Goal: Task Accomplishment & Management: Manage account settings

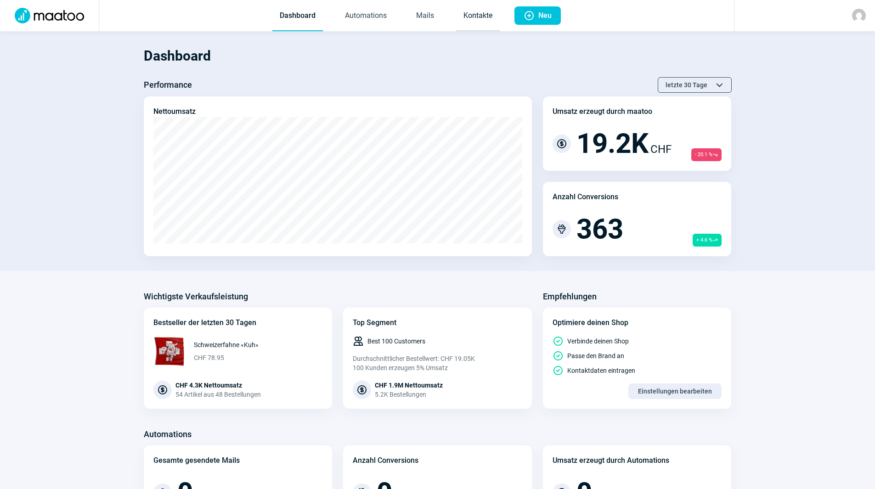
click at [477, 21] on link "Kontakte" at bounding box center [478, 16] width 44 height 30
click at [420, 22] on link "Mails" at bounding box center [425, 16] width 33 height 30
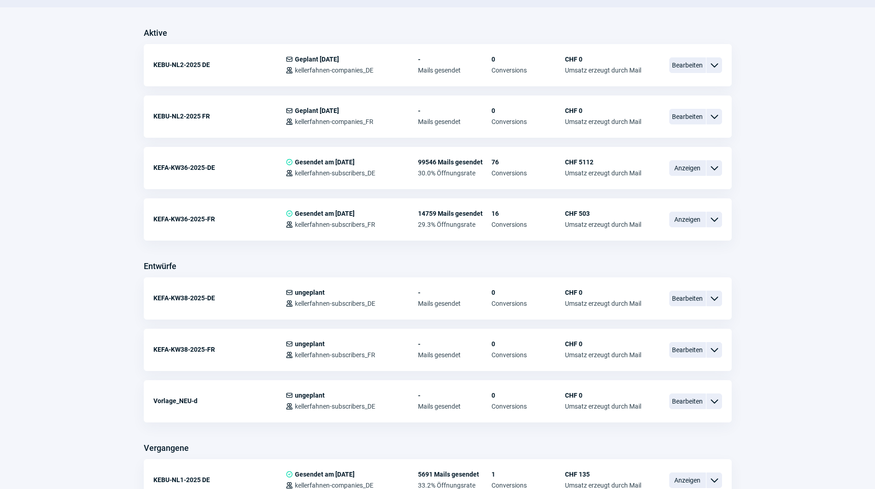
scroll to position [230, 0]
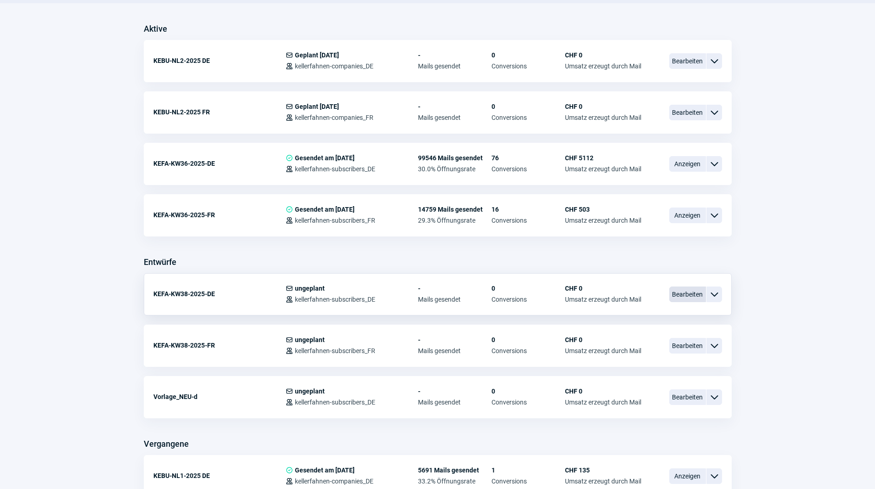
click at [692, 292] on span "Bearbeiten" at bounding box center [687, 295] width 37 height 16
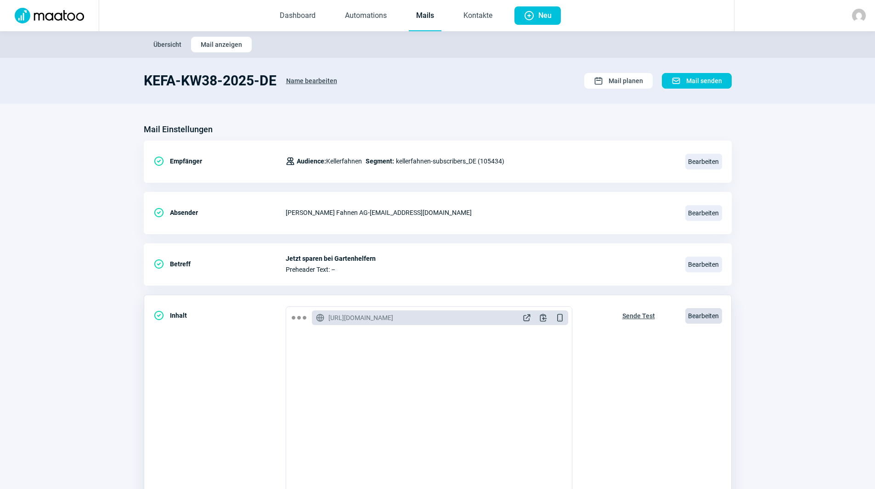
click at [714, 316] on span "Bearbeiten" at bounding box center [703, 316] width 37 height 16
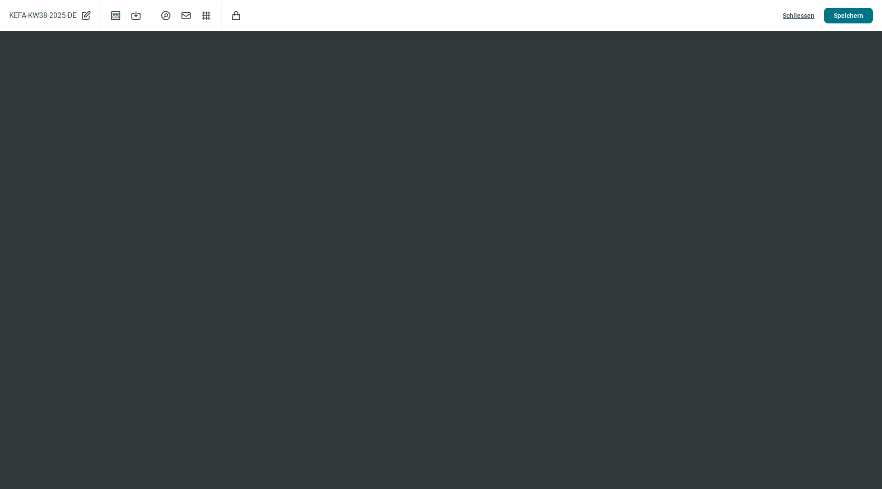
click at [855, 21] on span "Speichern" at bounding box center [847, 15] width 29 height 15
click at [846, 17] on span "Speichern" at bounding box center [847, 15] width 29 height 15
click at [810, 15] on span "Schliessen" at bounding box center [798, 15] width 32 height 15
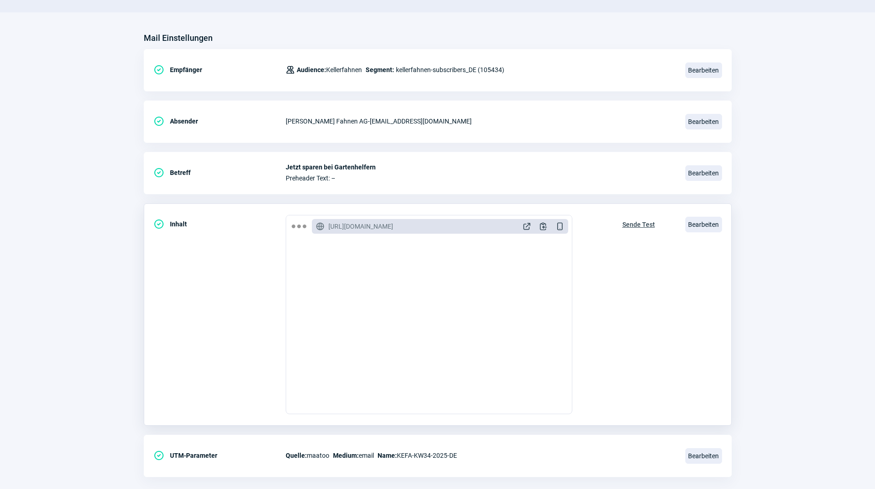
scroll to position [107, 0]
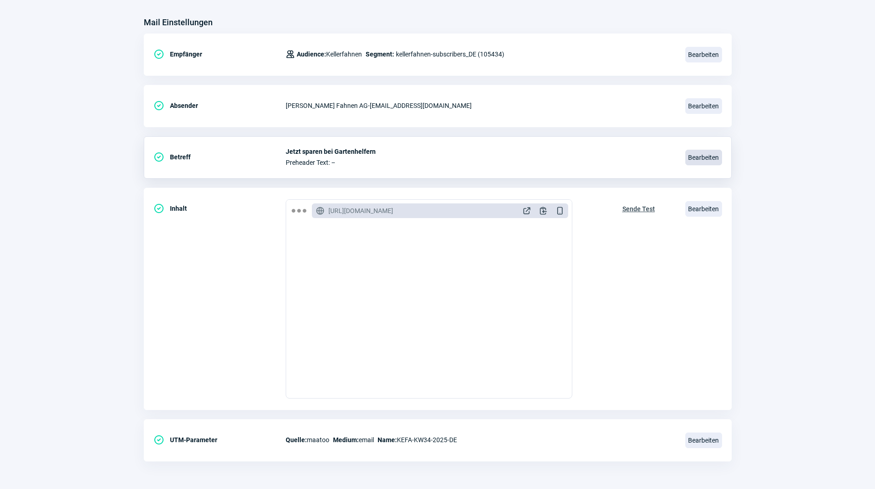
click at [714, 154] on span "Bearbeiten" at bounding box center [703, 158] width 37 height 16
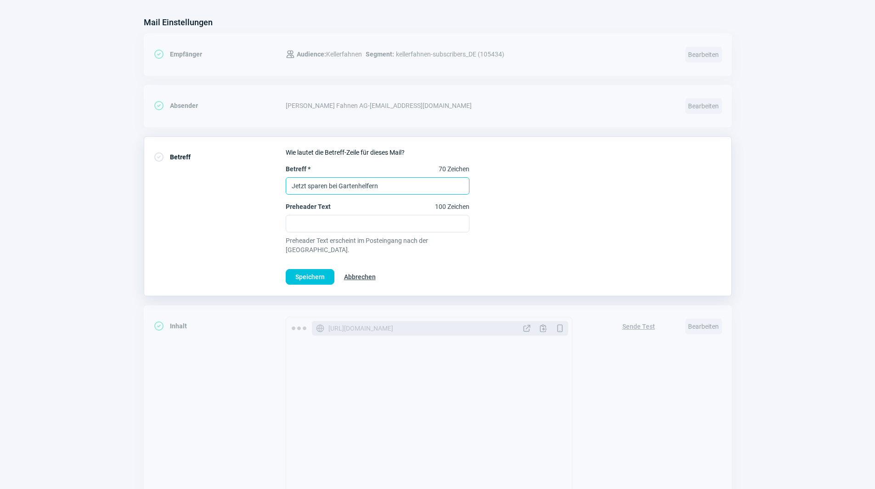
drag, startPoint x: 391, startPoint y: 190, endPoint x: 270, endPoint y: 187, distance: 121.7
click at [270, 187] on div "CheckCircle icon Betreff Wie lautet die Betreff-Zeile für dieses Mail? Betreff …" at bounding box center [438, 216] width 588 height 160
type input "Jetzt bei Gartenhelfern sparen!"
click at [315, 273] on span "Speichern" at bounding box center [309, 277] width 29 height 15
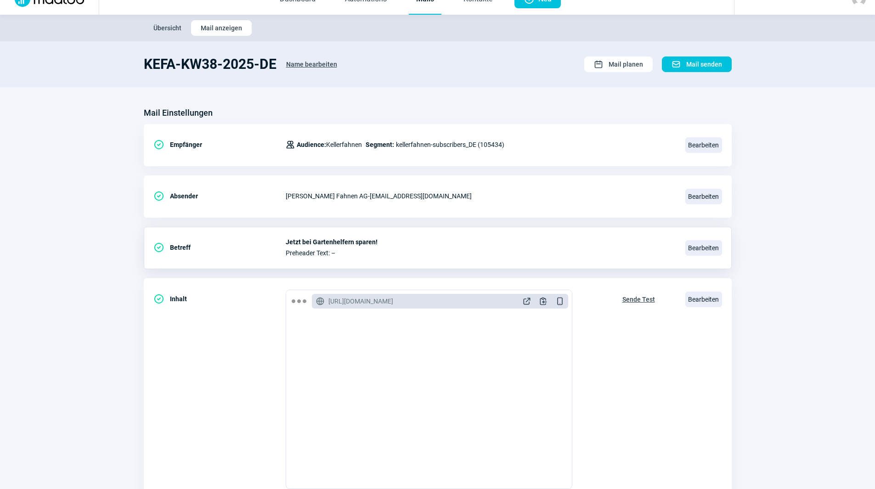
scroll to position [0, 0]
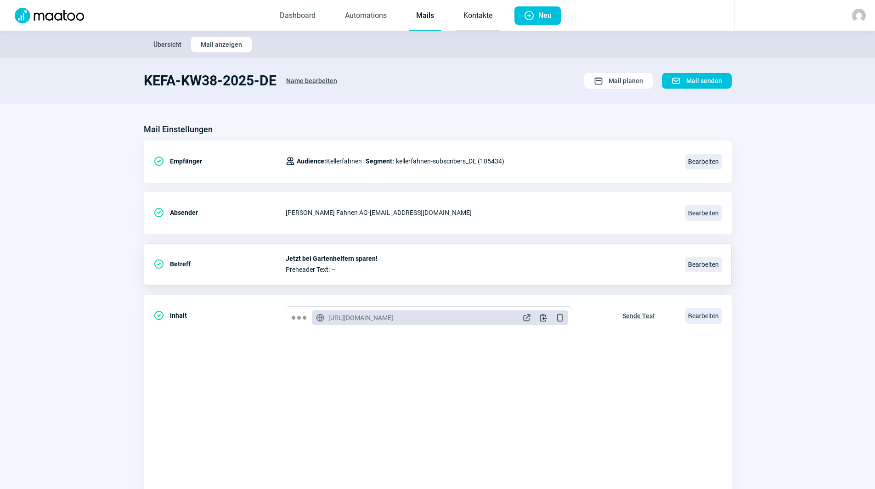
click at [472, 24] on link "Kontakte" at bounding box center [478, 16] width 44 height 30
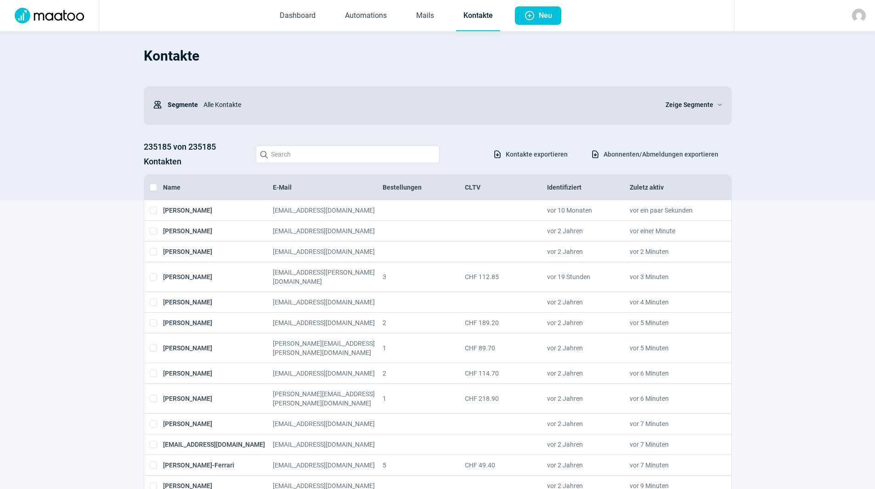
click at [444, 16] on span "Dashboard Automations Mails Kontakte" at bounding box center [386, 15] width 242 height 31
click at [411, 20] on link "Mails" at bounding box center [425, 16] width 33 height 30
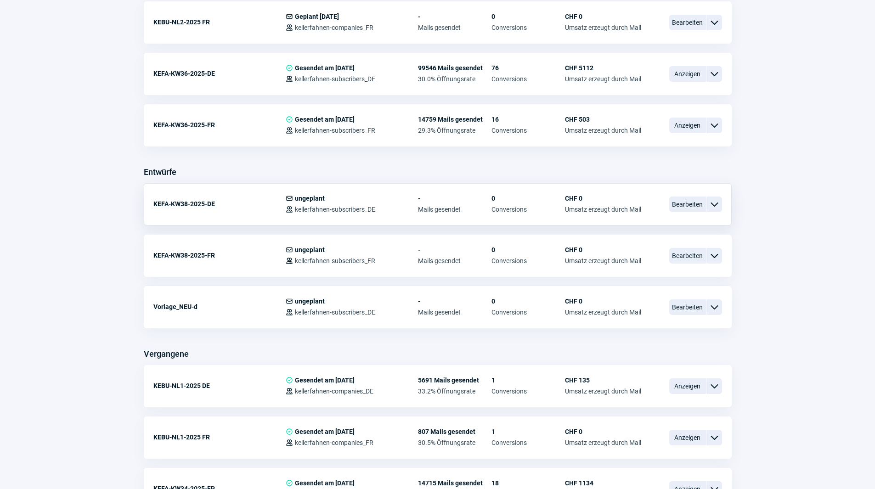
scroll to position [321, 0]
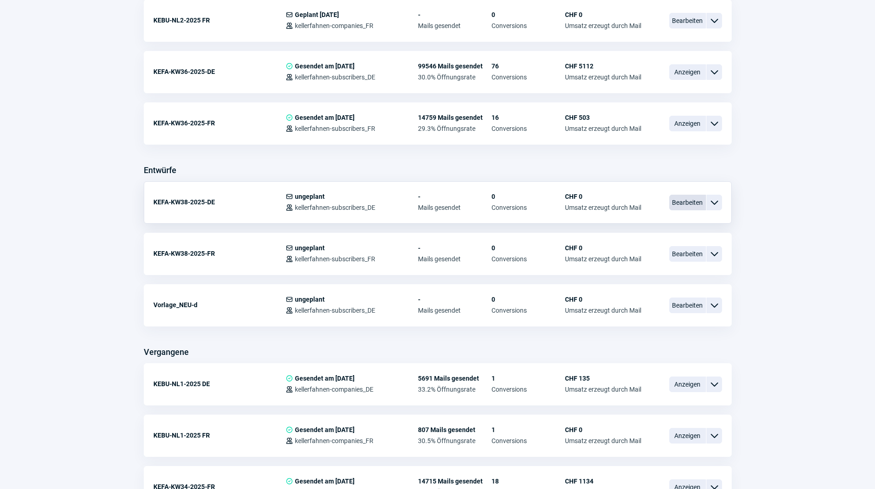
click at [685, 203] on span "Bearbeiten" at bounding box center [687, 203] width 37 height 16
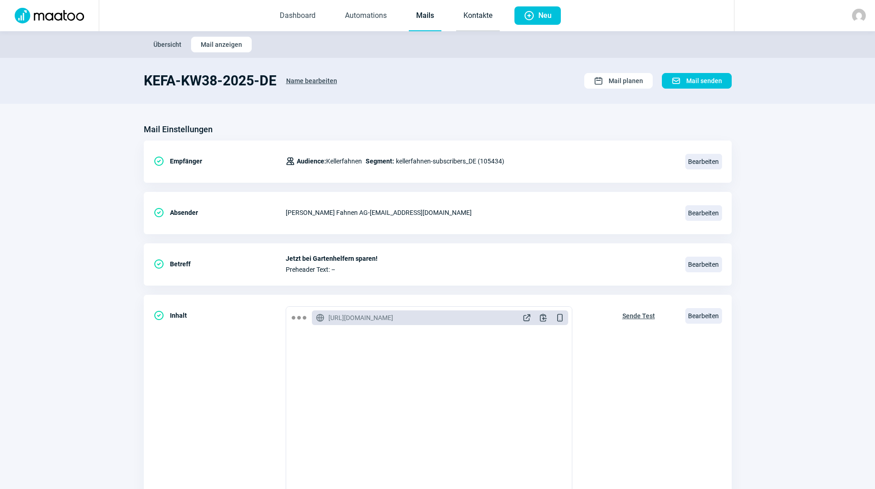
click at [457, 11] on link "Kontakte" at bounding box center [478, 16] width 44 height 30
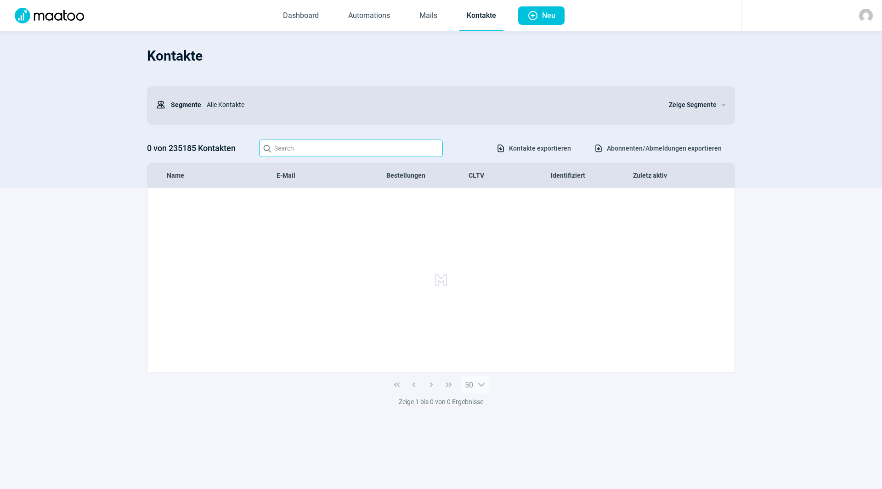
click at [353, 146] on input "Search icon" at bounding box center [351, 148] width 184 height 17
type input "w"
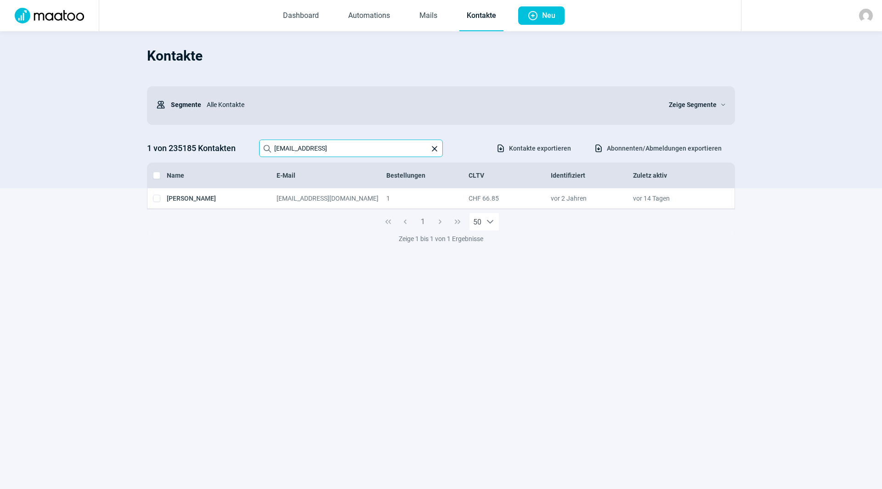
click at [342, 151] on input "[EMAIL_ADDRESS]" at bounding box center [351, 148] width 184 height 17
click at [341, 151] on input "[EMAIL_ADDRESS]" at bounding box center [351, 148] width 184 height 17
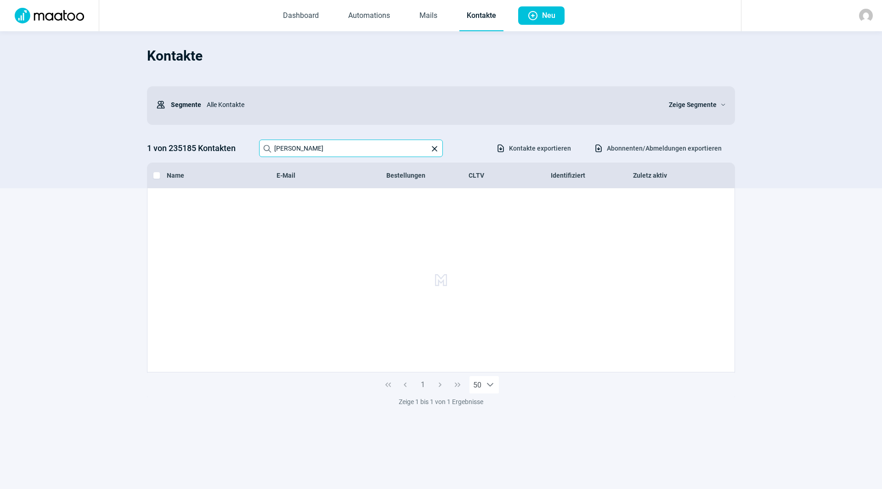
click at [279, 149] on input "[PERSON_NAME]" at bounding box center [351, 148] width 184 height 17
type input "W"
type input "[PERSON_NAME][EMAIL_ADDRESS][DOMAIN_NAME]"
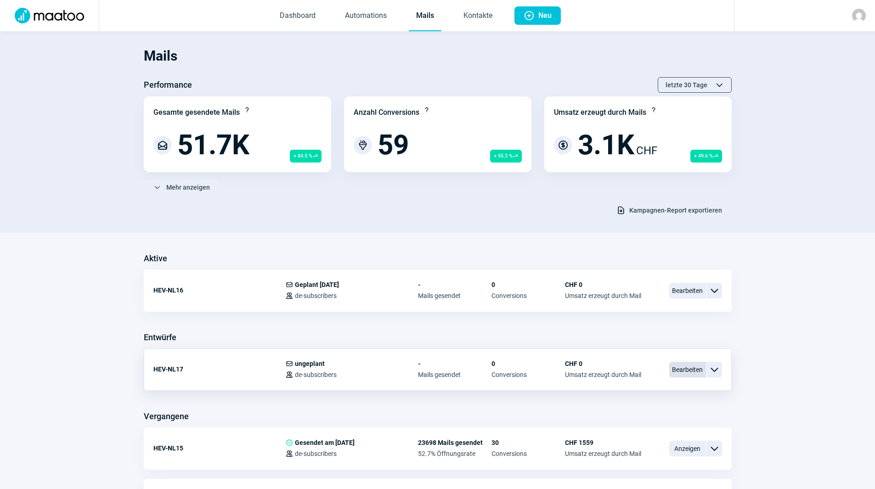
click at [688, 371] on span "Bearbeiten" at bounding box center [687, 370] width 37 height 16
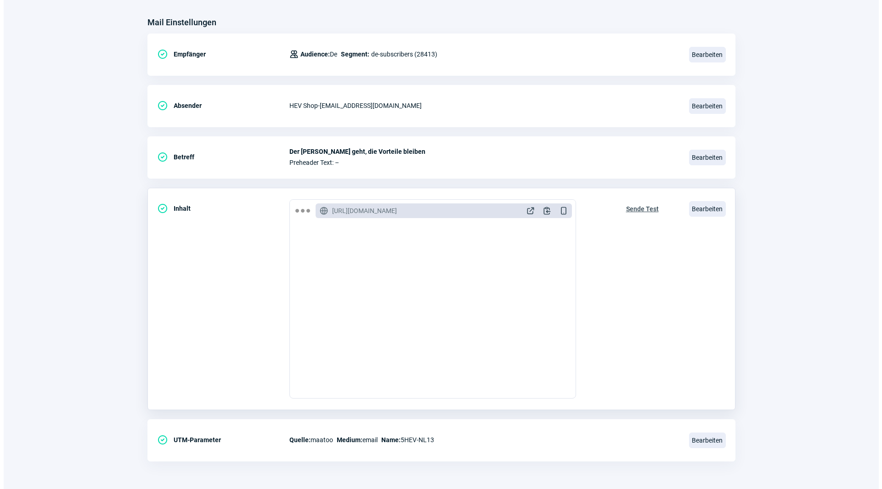
scroll to position [551, 0]
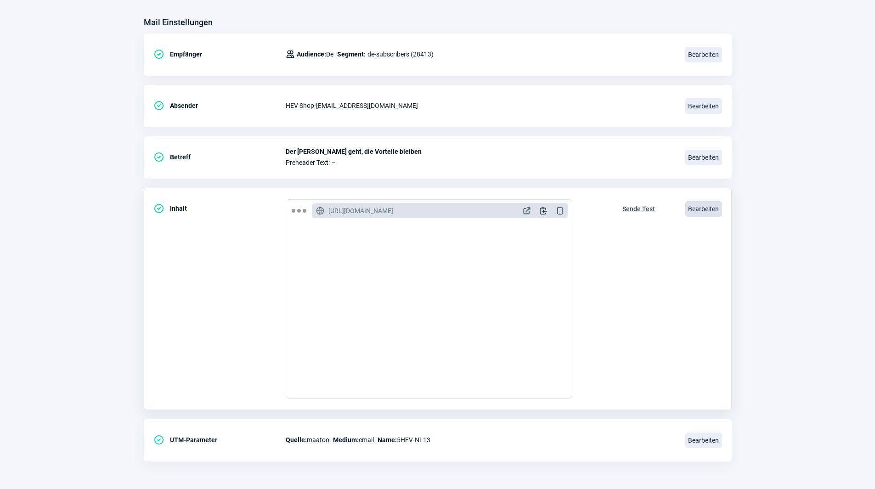
click at [697, 209] on span "Bearbeiten" at bounding box center [703, 209] width 37 height 16
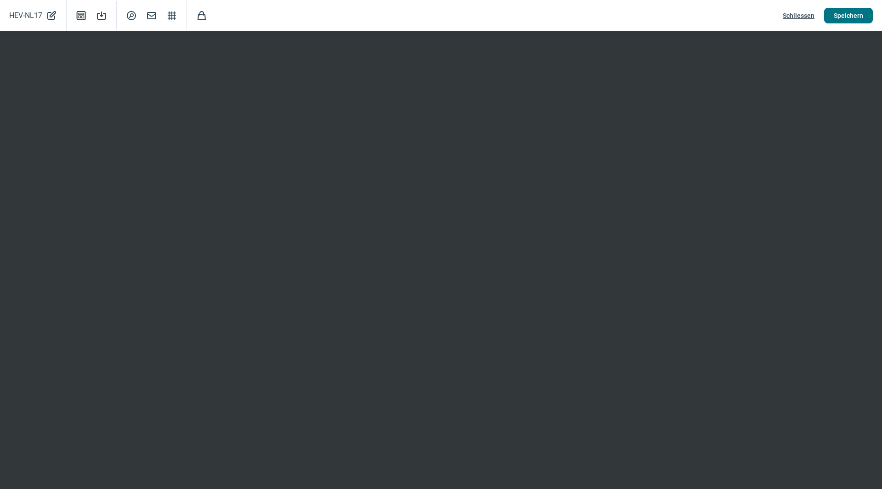
click at [854, 11] on span "Speichern" at bounding box center [847, 15] width 29 height 15
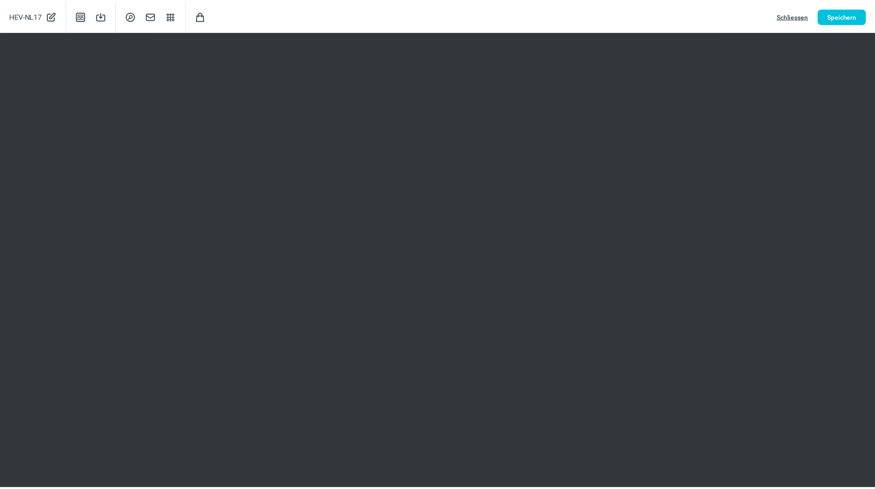
scroll to position [0, 0]
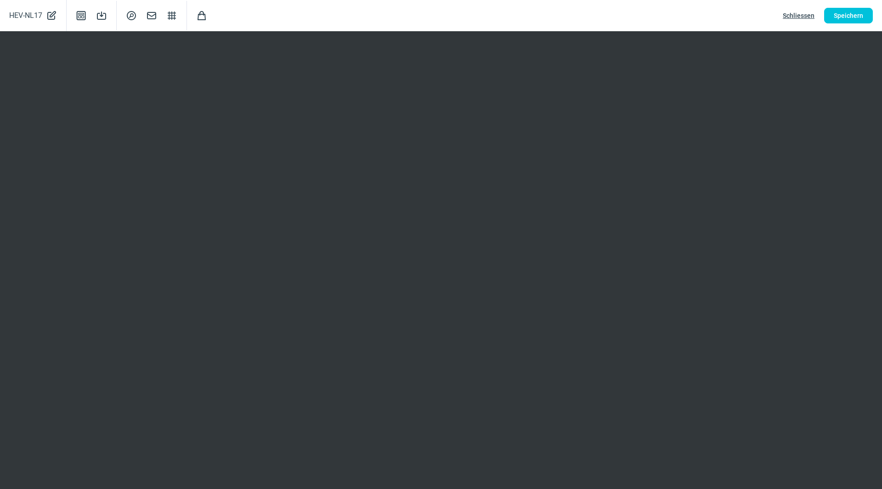
click at [844, 24] on div "HEV-NL17 PencilAlt icon Template icon Save icon SearchCircle icon Mail icon Str…" at bounding box center [441, 15] width 882 height 31
click at [832, 18] on button "Speichern" at bounding box center [848, 16] width 49 height 16
click at [802, 16] on span "Schliessen" at bounding box center [798, 15] width 32 height 15
